Goal: Check status: Check status

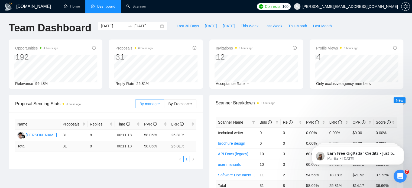
click at [111, 24] on input "[DATE]" at bounding box center [113, 26] width 25 height 6
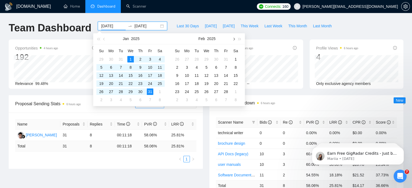
click at [235, 38] on button "button" at bounding box center [233, 38] width 6 height 11
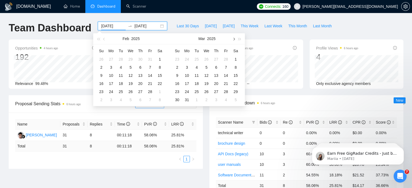
click at [235, 38] on button "button" at bounding box center [233, 38] width 6 height 11
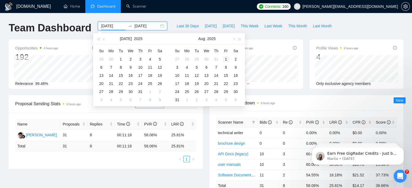
type input "[DATE]"
click at [224, 59] on div "1" at bounding box center [225, 59] width 6 height 6
click at [234, 38] on button "button" at bounding box center [233, 38] width 6 height 11
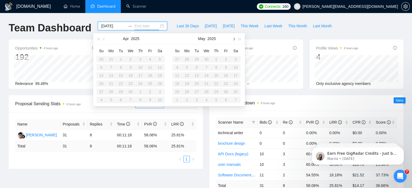
click at [234, 38] on button "button" at bounding box center [233, 38] width 6 height 11
type input "[DATE]"
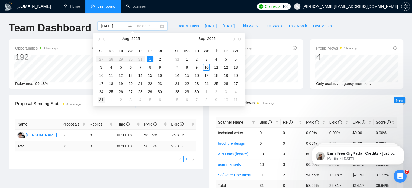
type input "[DATE]"
click at [97, 101] on td "31" at bounding box center [101, 100] width 10 height 8
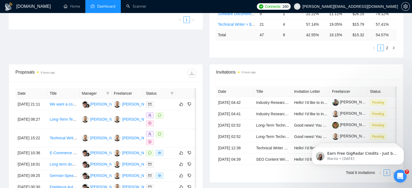
scroll to position [162, 0]
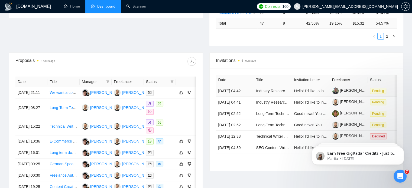
click at [220, 88] on td "[DATE] 04:42" at bounding box center [235, 90] width 38 height 11
click at [229, 100] on td "[DATE] 04:41" at bounding box center [235, 102] width 38 height 11
click at [281, 99] on td "Industry Research on Short Drama - Paid Online Interview" at bounding box center [273, 102] width 38 height 11
click at [309, 98] on td "Hello! I'd like to invite you to take a look at the job I've posted. Please sub…" at bounding box center [311, 102] width 38 height 11
click at [309, 89] on span "Hello! I'd like to invite you to take a look at the job I've posted. Please sub…" at bounding box center [404, 91] width 220 height 4
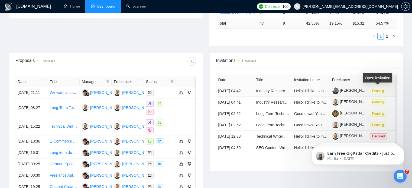
click at [375, 90] on span "Pending" at bounding box center [378, 91] width 16 height 6
